Goal: Check status

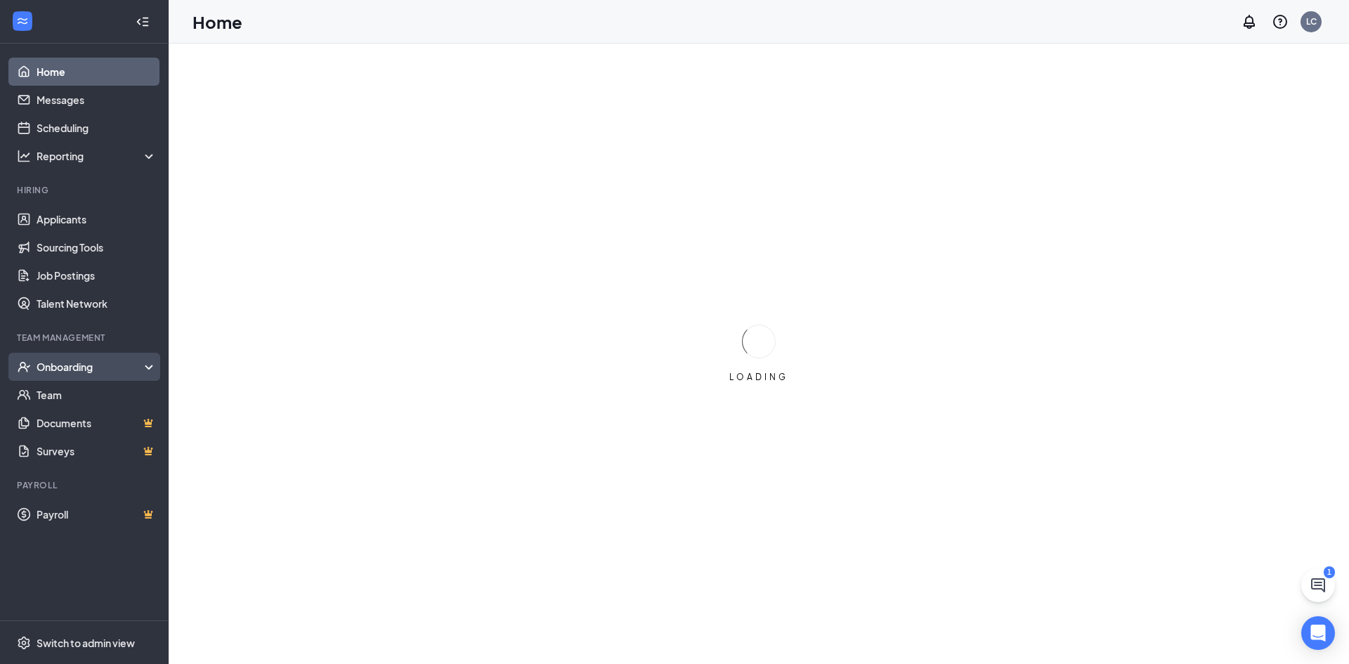
click at [65, 364] on div "Onboarding" at bounding box center [91, 367] width 108 height 14
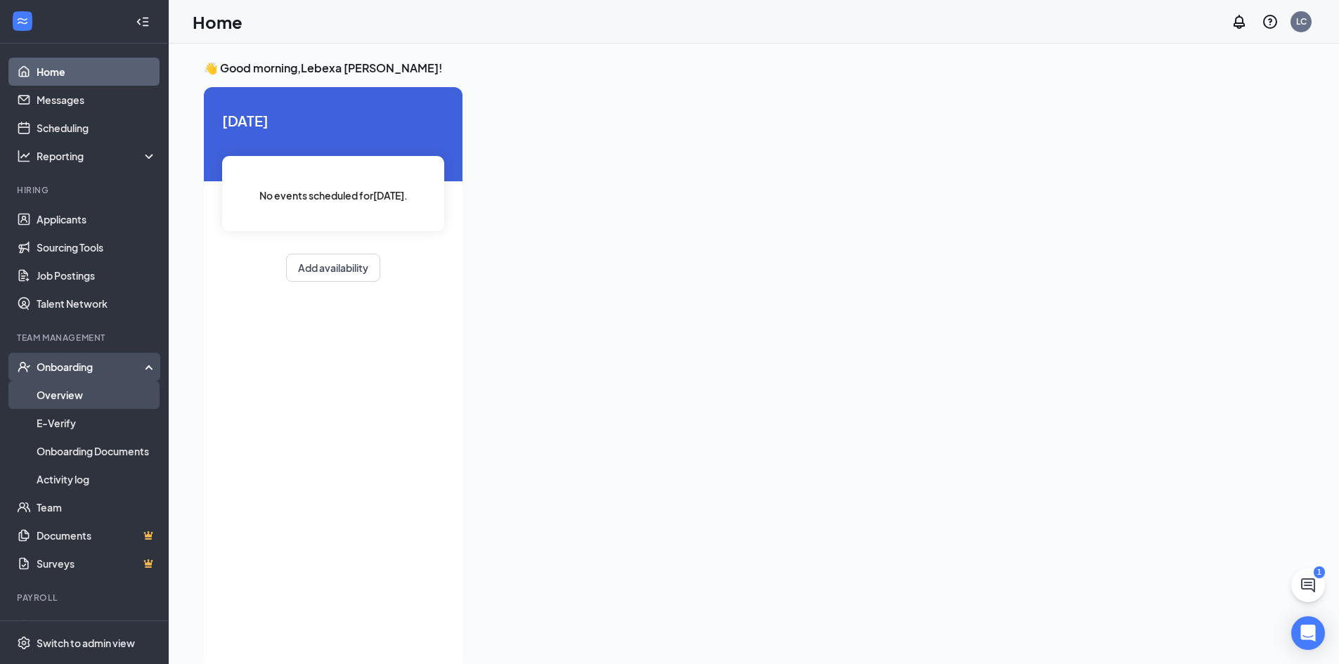
click at [57, 394] on link "Overview" at bounding box center [97, 395] width 120 height 28
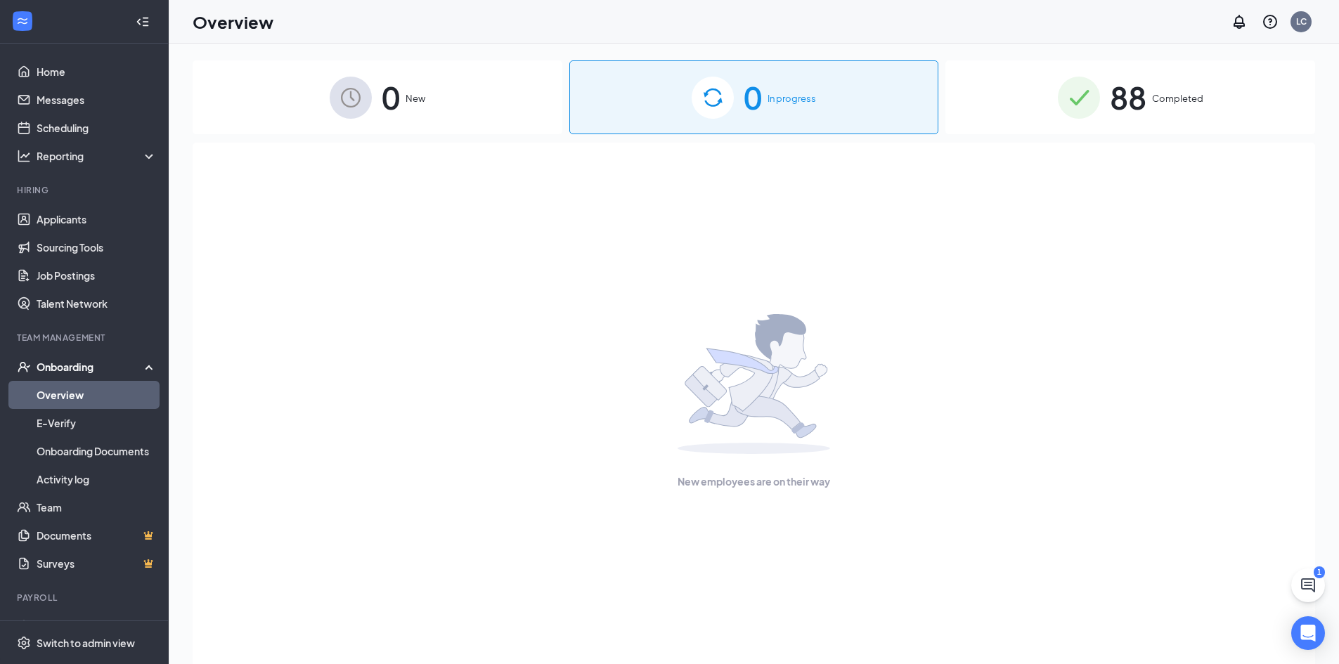
click at [1149, 103] on div "88 Completed" at bounding box center [1130, 97] width 370 height 74
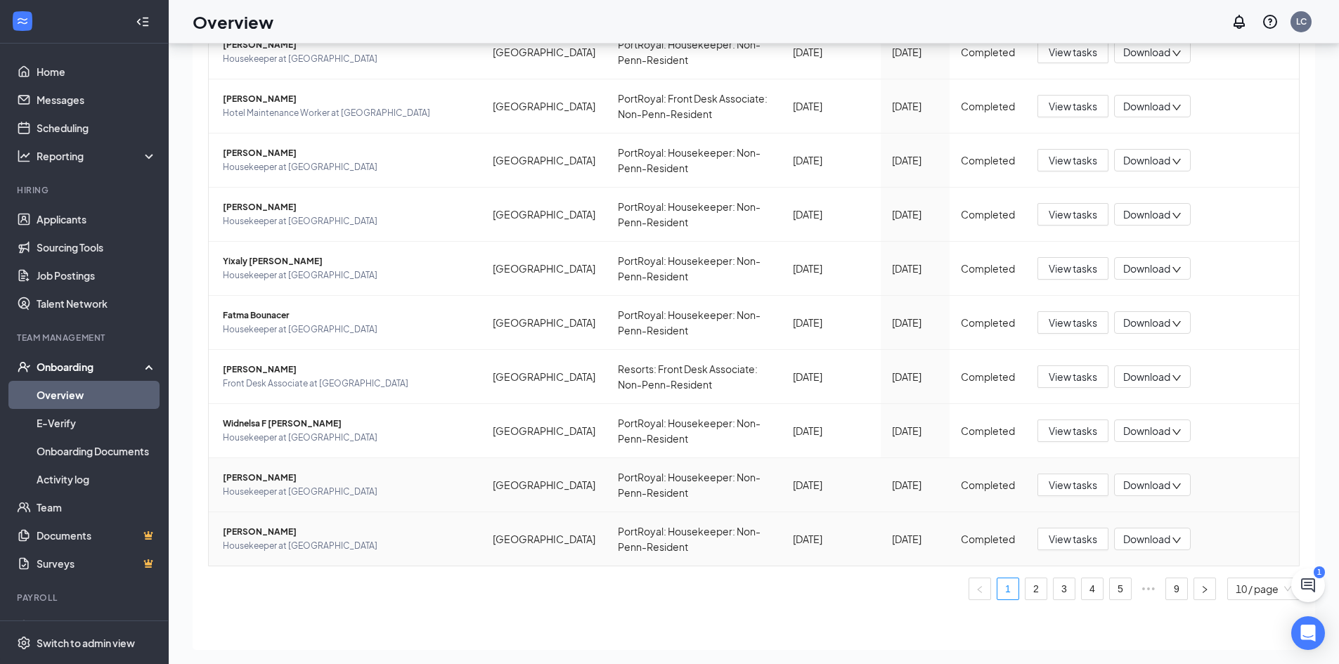
scroll to position [63, 0]
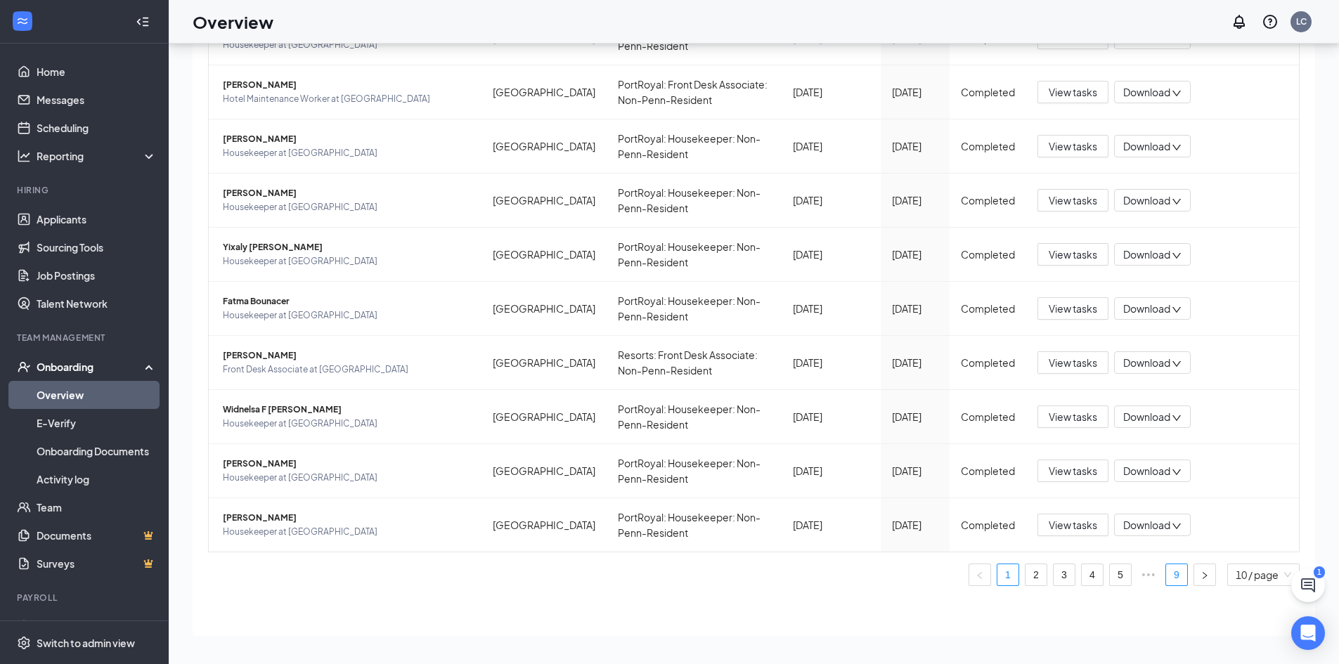
click at [1166, 574] on link "9" at bounding box center [1176, 574] width 21 height 21
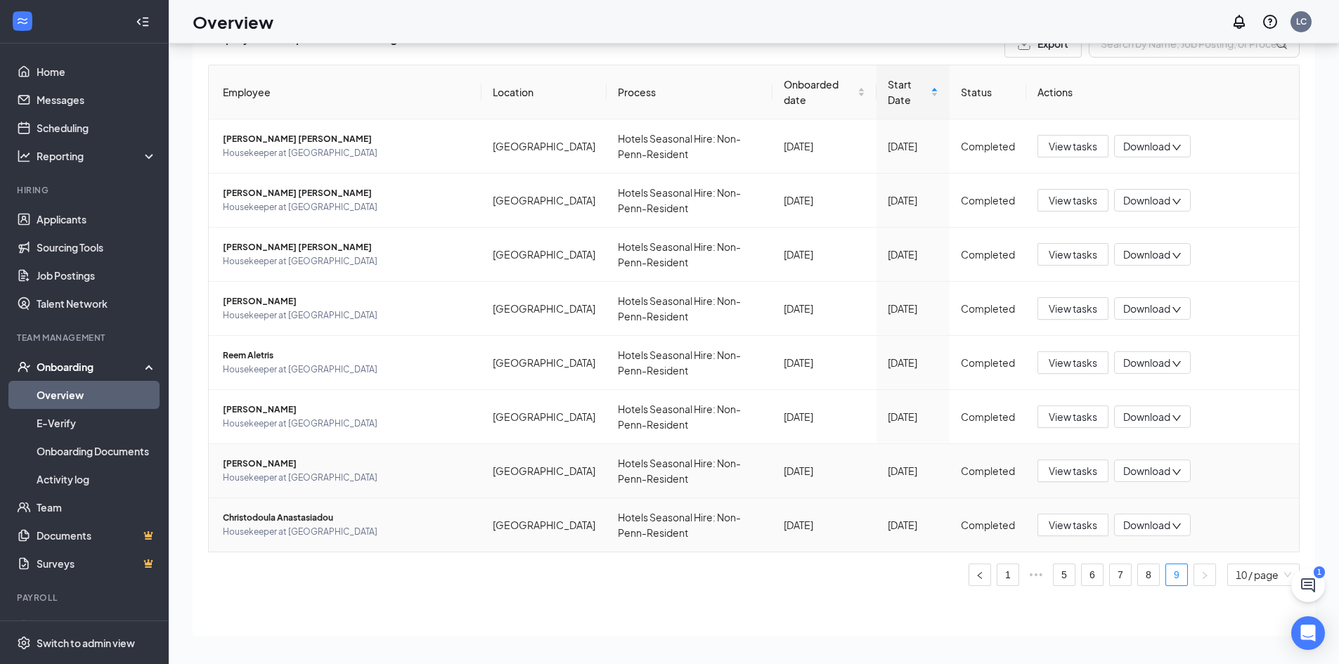
scroll to position [70, 0]
click at [1139, 574] on link "8" at bounding box center [1148, 574] width 21 height 21
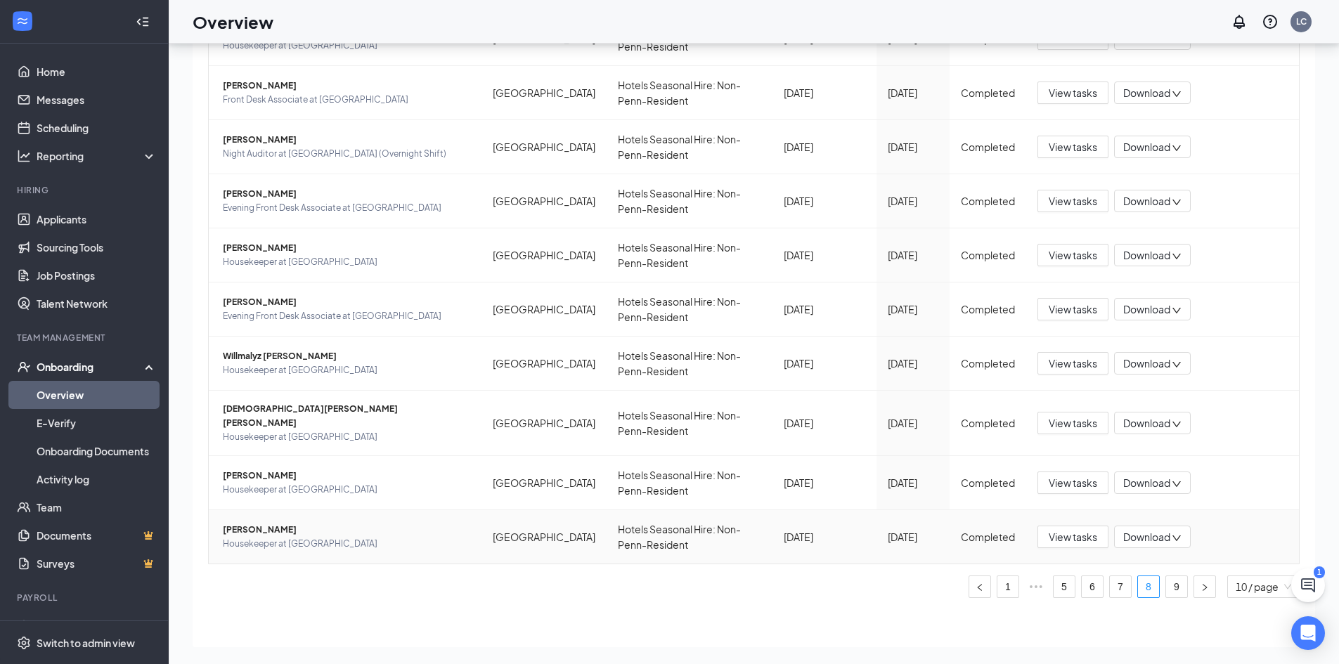
scroll to position [178, 0]
click at [1112, 576] on link "7" at bounding box center [1120, 586] width 21 height 21
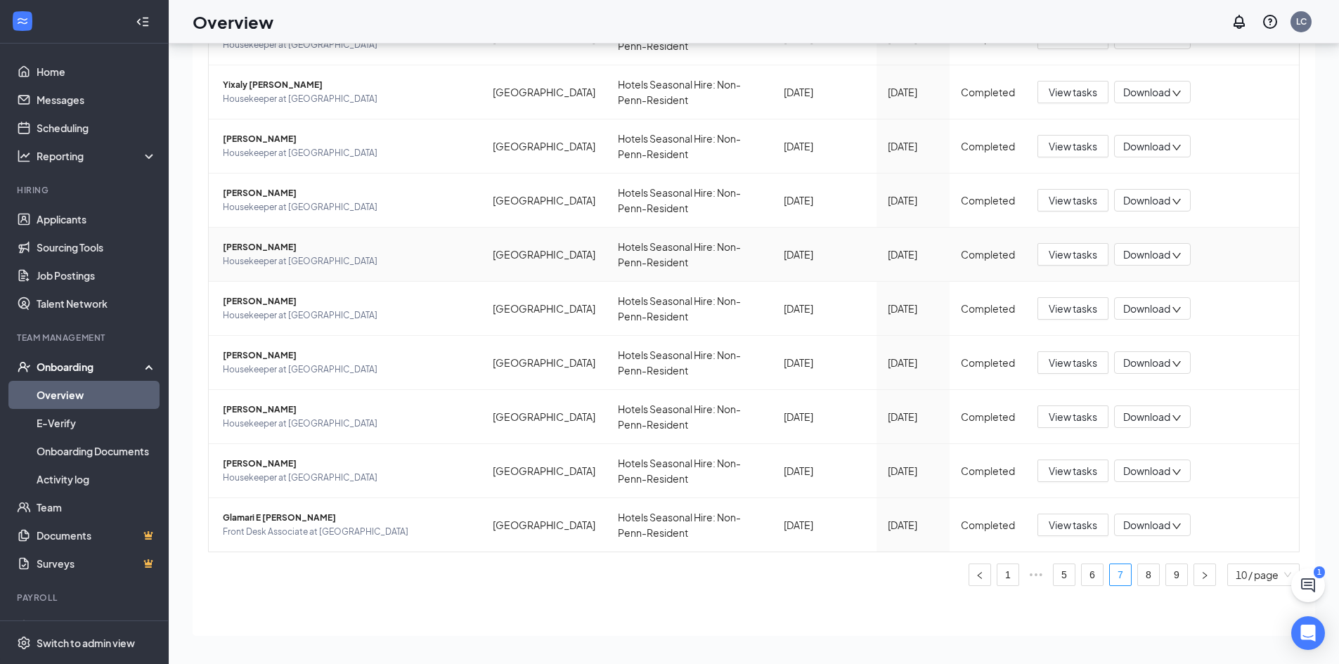
click at [280, 250] on span "[PERSON_NAME]" at bounding box center [346, 247] width 247 height 14
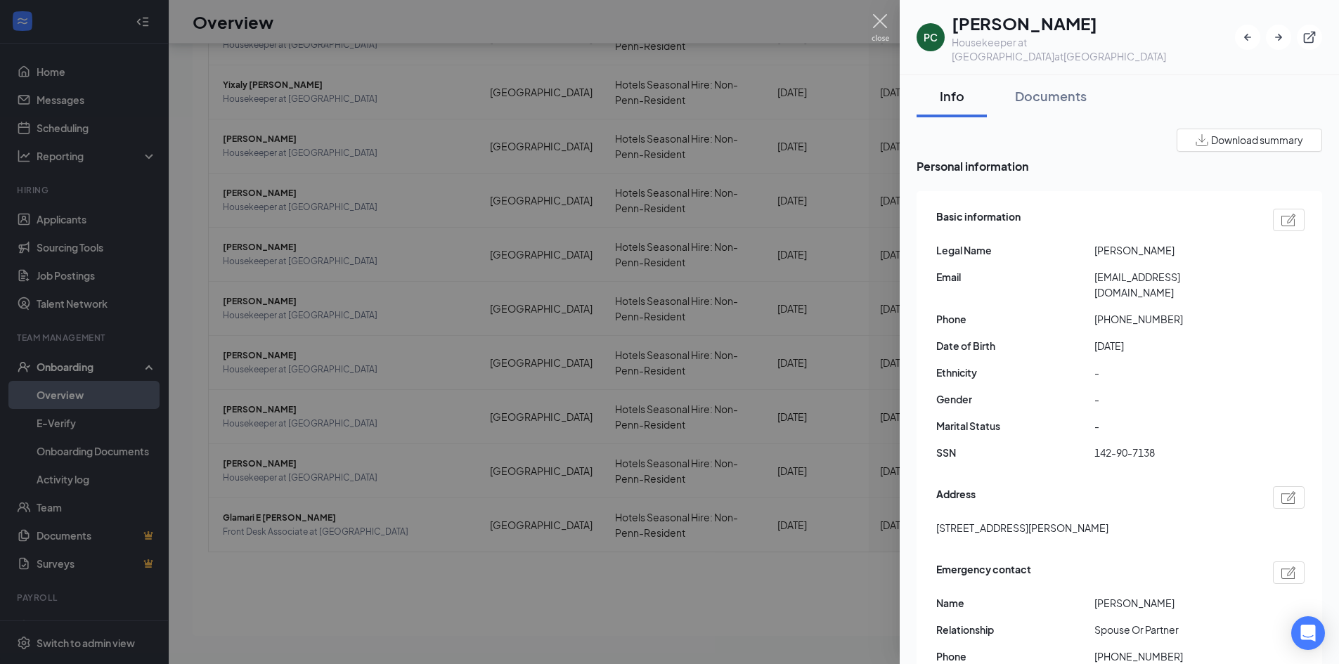
click at [879, 15] on img at bounding box center [881, 27] width 18 height 27
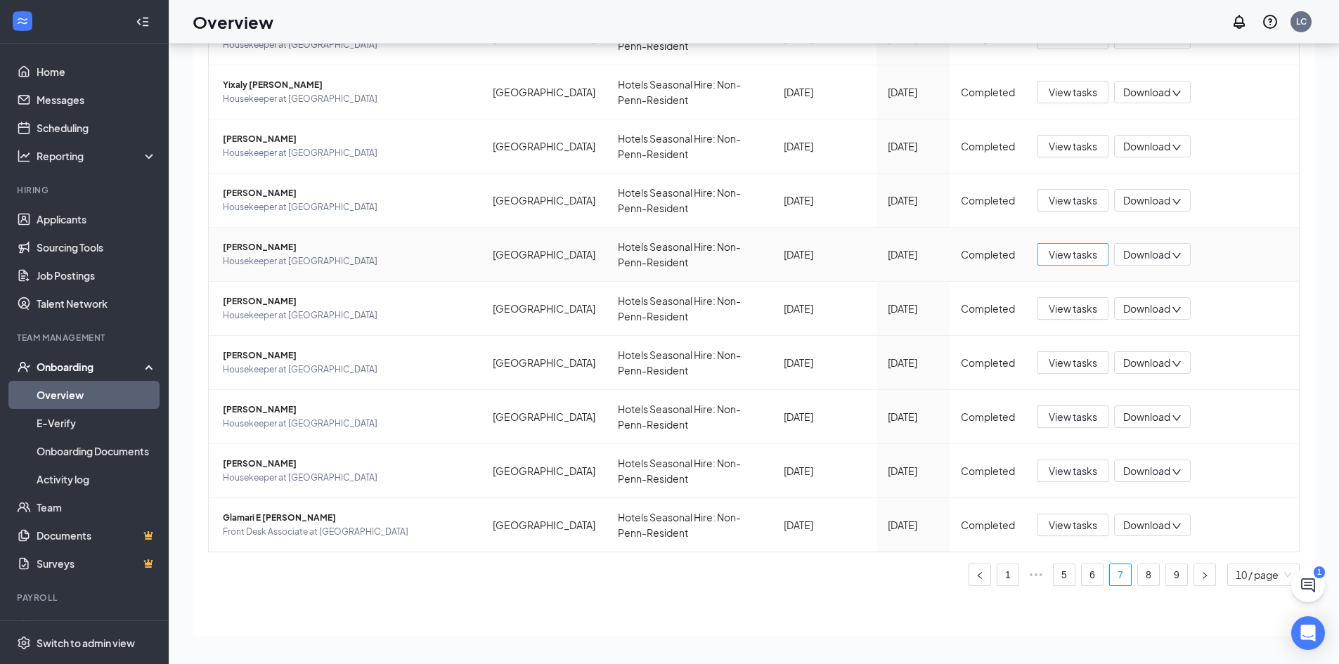
click at [1080, 252] on span "View tasks" at bounding box center [1073, 254] width 48 height 15
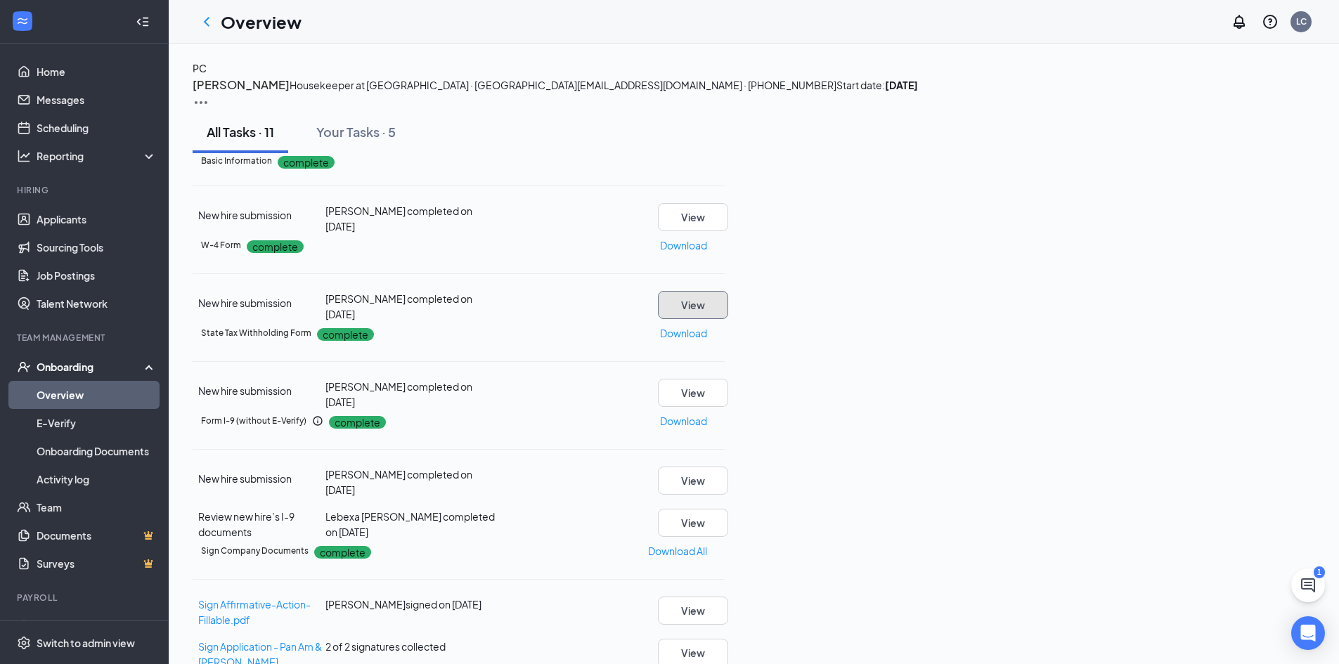
click at [728, 319] on button "View" at bounding box center [693, 305] width 70 height 28
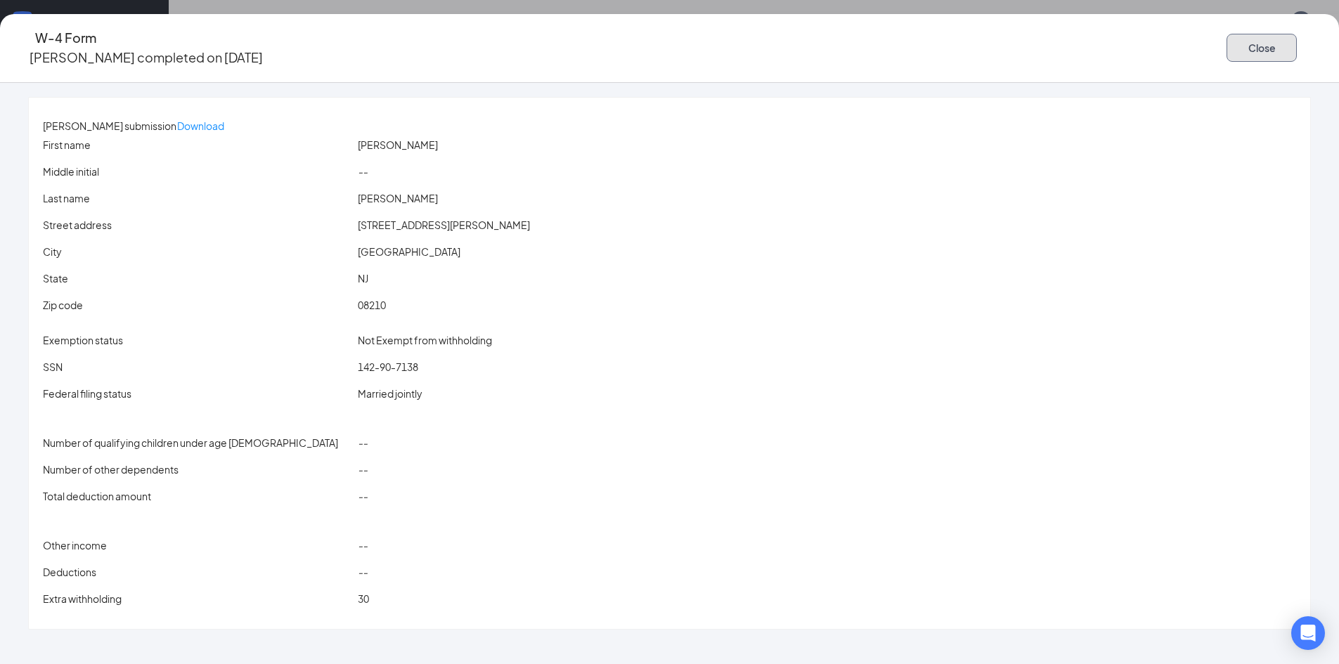
click at [1226, 47] on button "Close" at bounding box center [1261, 48] width 70 height 28
